Goal: Information Seeking & Learning: Learn about a topic

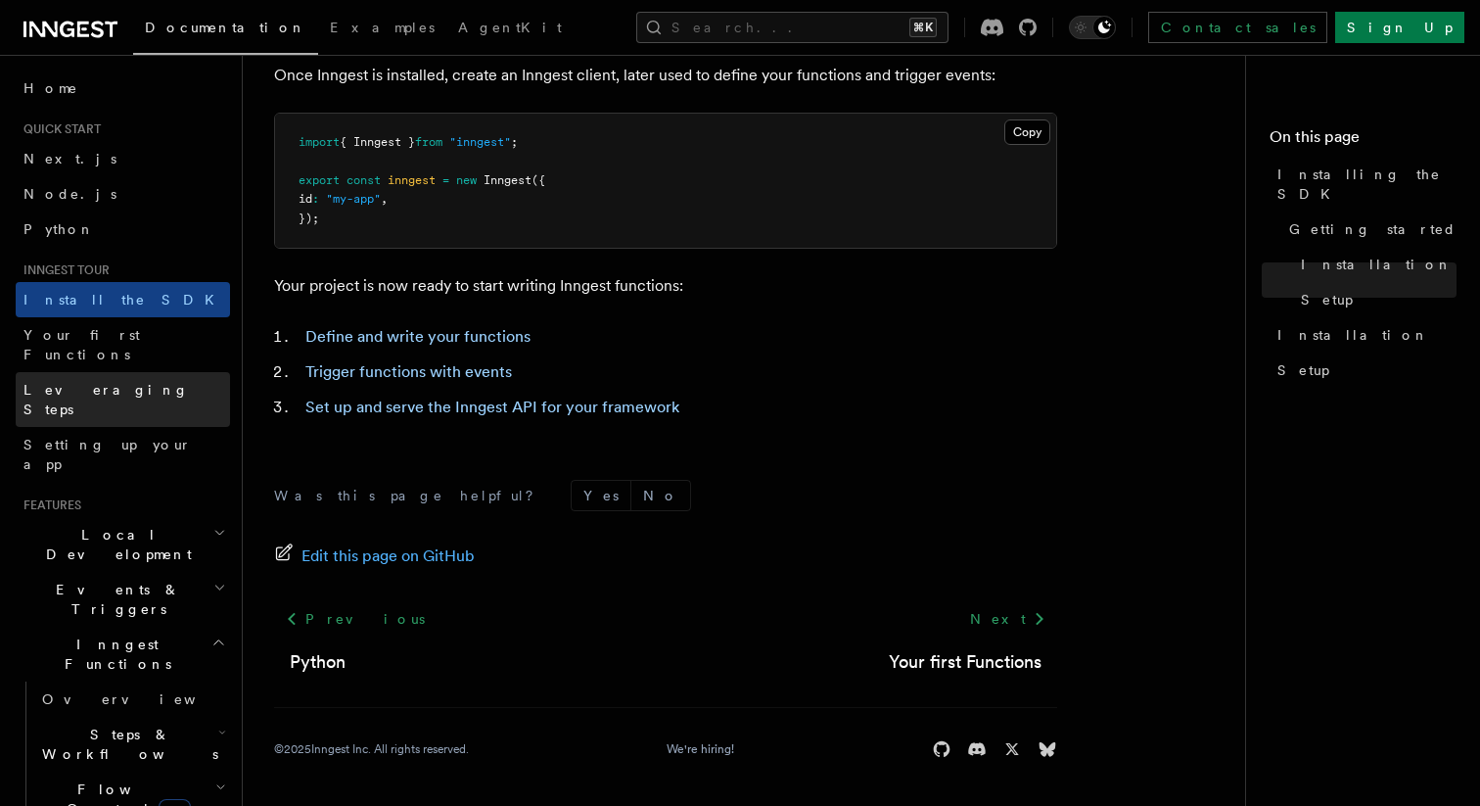
click at [132, 372] on link "Leveraging Steps" at bounding box center [123, 399] width 214 height 55
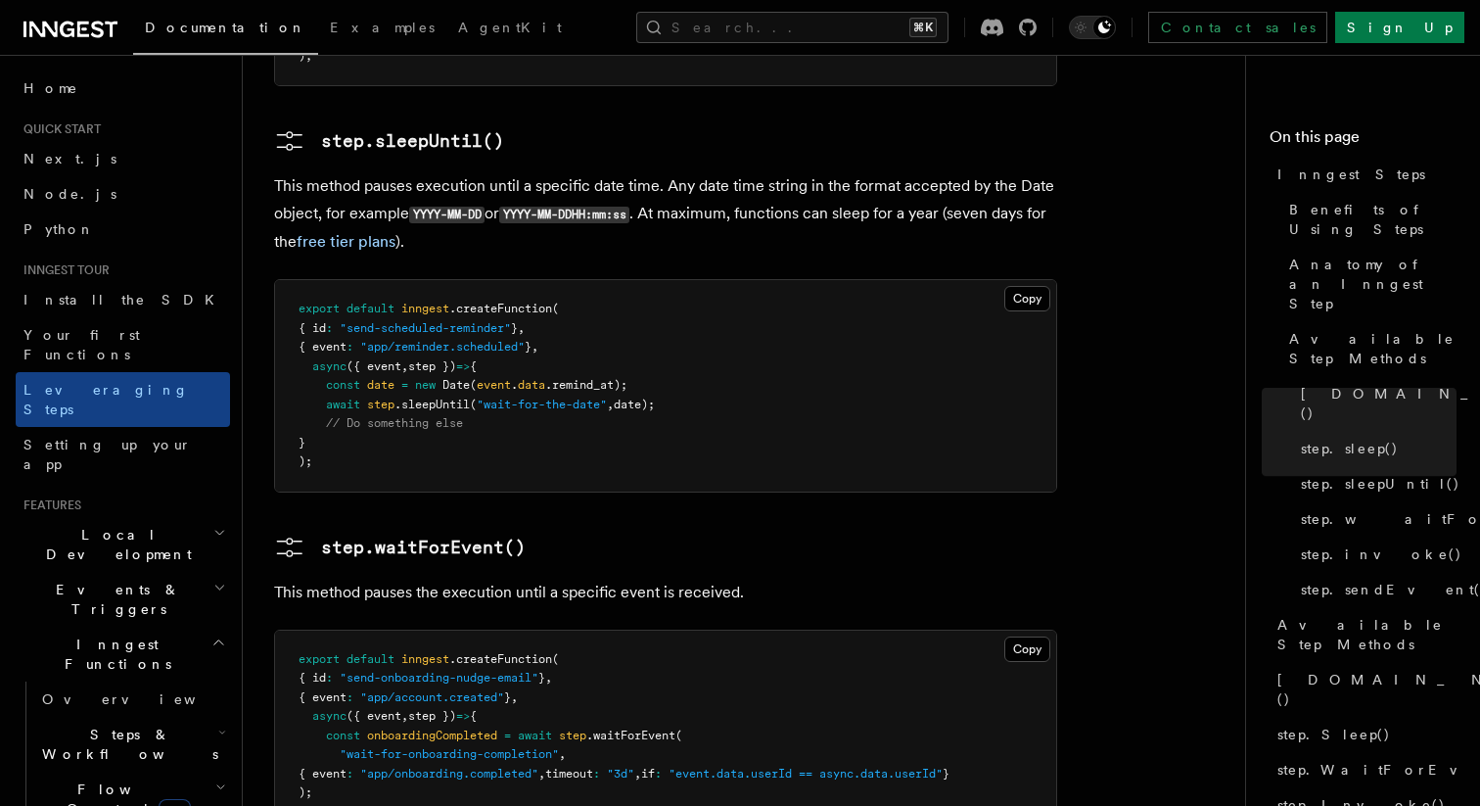
scroll to position [2669, 0]
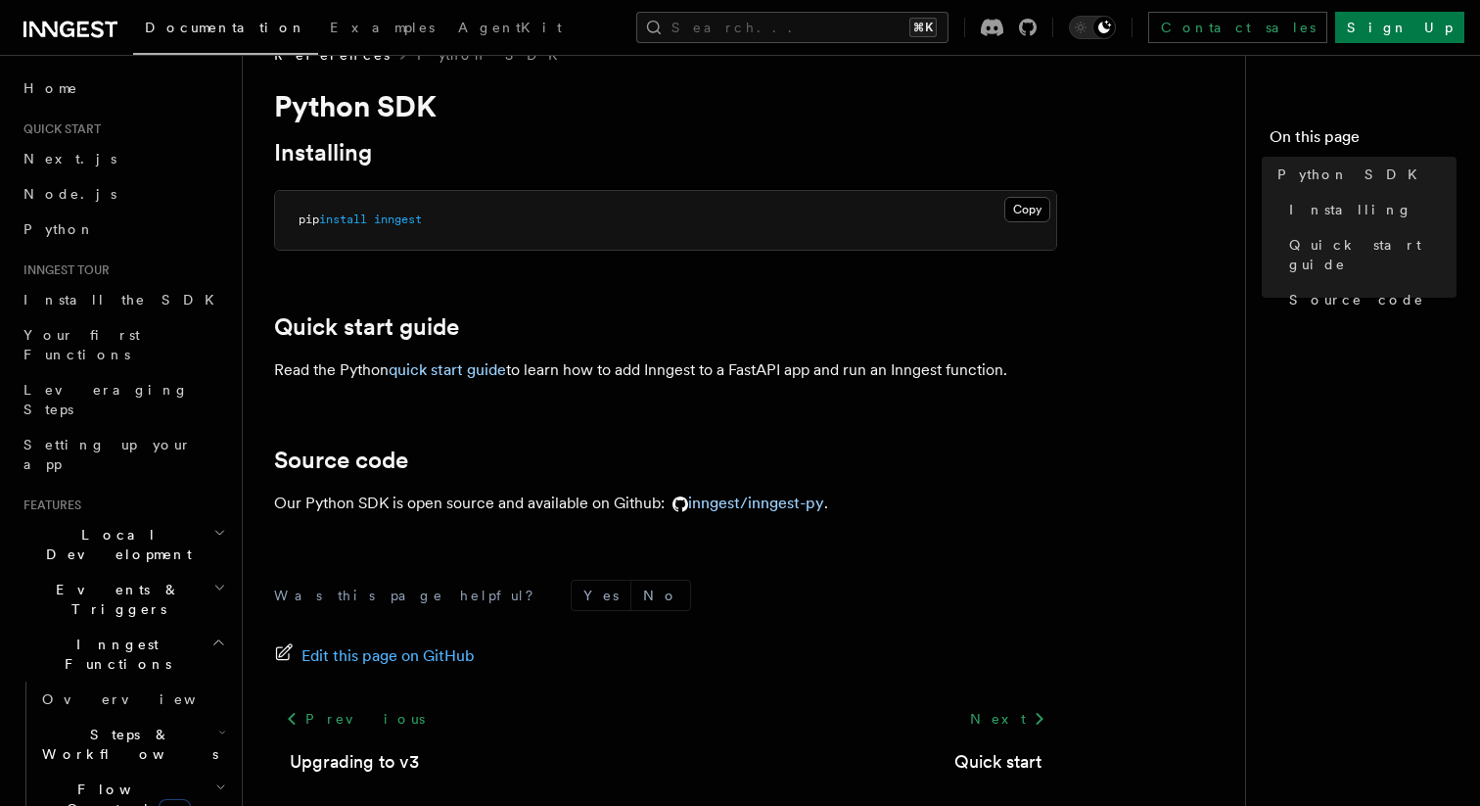
scroll to position [51, 0]
